Goal: Transaction & Acquisition: Obtain resource

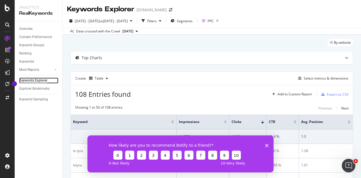
click at [35, 80] on div "Keywords Explorer" at bounding box center [33, 81] width 28 height 6
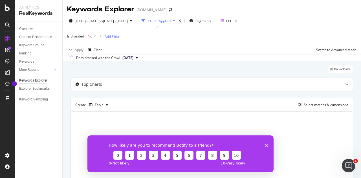
click at [265, 143] on div "How likely are you to recommend Botify to a friend? 0 1 2 3 4 5 6 7 8 9 10 0 - …" at bounding box center [180, 153] width 186 height 37
click at [266, 145] on icon "Fermer l'enquête" at bounding box center [266, 145] width 3 height 3
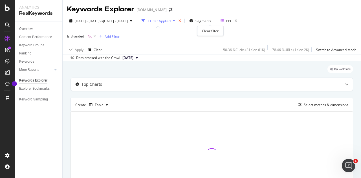
click at [181, 19] on icon "times" at bounding box center [179, 20] width 3 height 3
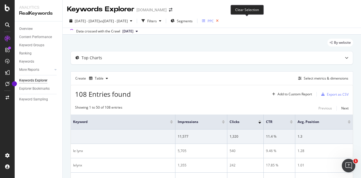
click at [221, 21] on icon "button" at bounding box center [217, 21] width 7 height 8
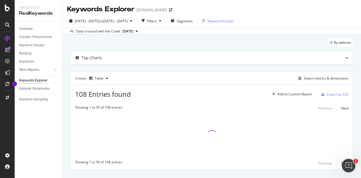
click at [233, 21] on div "Keyword Groups" at bounding box center [221, 21] width 26 height 5
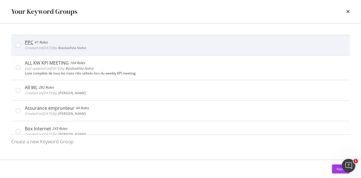
click at [85, 43] on div "PPC 41 Rules" at bounding box center [55, 42] width 61 height 6
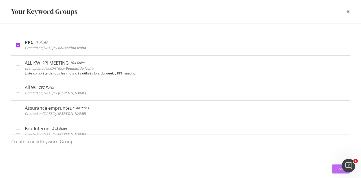
click at [340, 167] on div "Apply" at bounding box center [340, 168] width 9 height 5
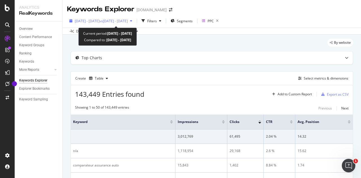
click at [134, 19] on div "button" at bounding box center [131, 20] width 7 height 3
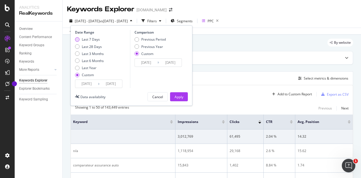
click at [86, 40] on div "Last 7 Days" at bounding box center [91, 39] width 18 height 5
type input "[DATE]"
click at [83, 84] on input "[DATE]" at bounding box center [86, 84] width 23 height 8
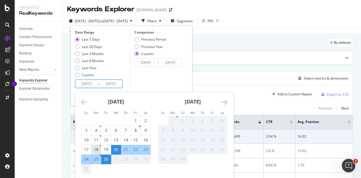
click at [96, 149] on div "18" at bounding box center [96, 150] width 10 height 6
type input "[DATE]"
click at [87, 158] on div "24" at bounding box center [86, 159] width 10 height 6
type input "[DATE]"
click at [100, 84] on input "[DATE]" at bounding box center [111, 84] width 23 height 8
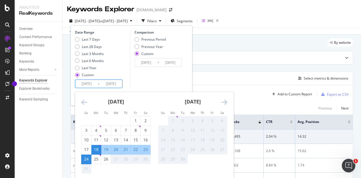
click at [146, 83] on div "Comparison Previous Period Previous Year Custom [DATE] Navigate forward to inte…" at bounding box center [157, 59] width 54 height 58
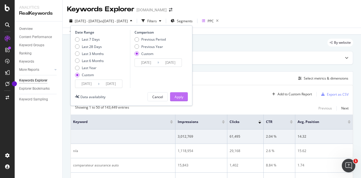
click at [178, 96] on div "Apply" at bounding box center [179, 96] width 9 height 5
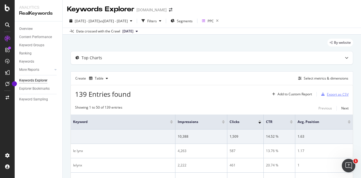
click at [331, 93] on div "Export as CSV" at bounding box center [338, 94] width 22 height 5
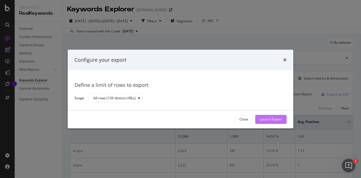
click at [276, 120] on div "Launch Export" at bounding box center [271, 119] width 22 height 5
